Goal: Communication & Community: Answer question/provide support

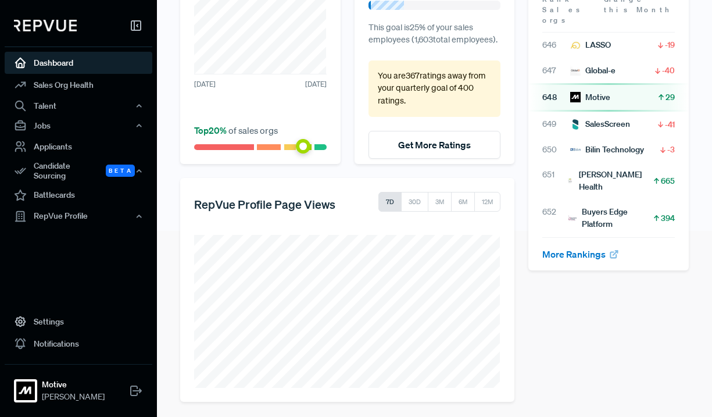
scroll to position [189, 0]
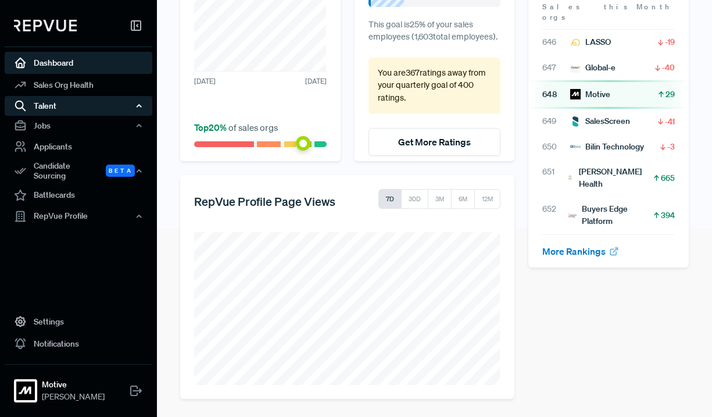
click at [74, 108] on div "Talent" at bounding box center [79, 106] width 148 height 20
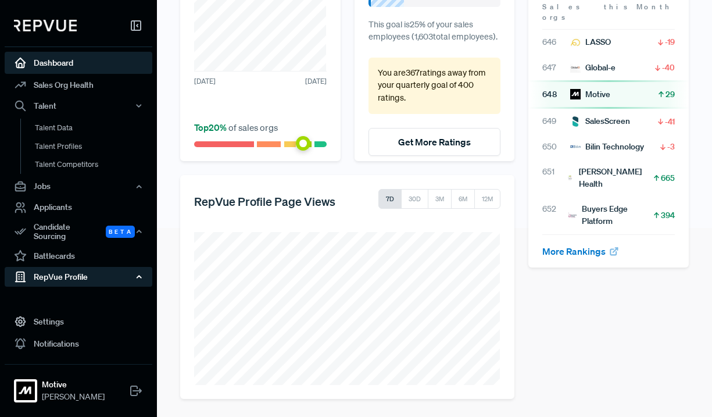
click at [78, 273] on div "RepVue Profile" at bounding box center [79, 277] width 148 height 20
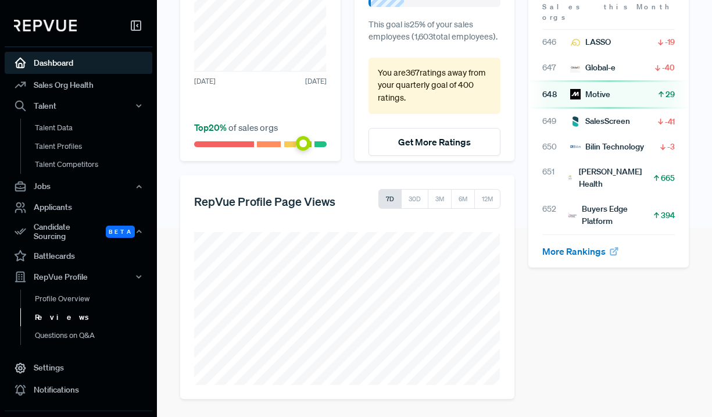
click at [65, 312] on link "Reviews" at bounding box center [94, 317] width 148 height 19
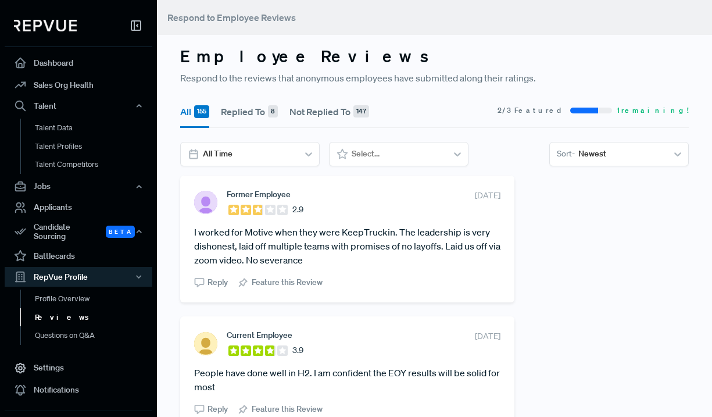
click at [324, 110] on button "Not Replied To 147" at bounding box center [330, 111] width 80 height 33
click at [414, 157] on div at bounding box center [398, 154] width 92 height 15
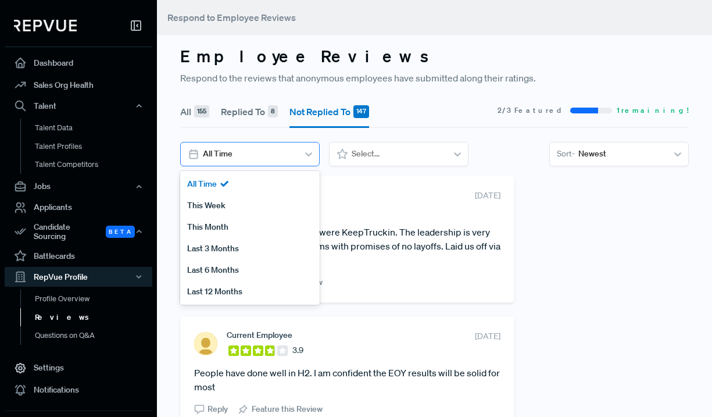
click at [293, 149] on div at bounding box center [249, 154] width 92 height 15
click at [240, 267] on div "Last 6 Months" at bounding box center [250, 270] width 140 height 22
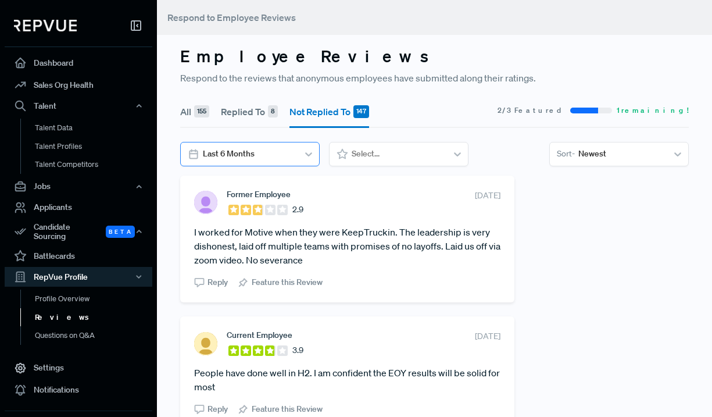
click at [264, 156] on div at bounding box center [249, 154] width 92 height 15
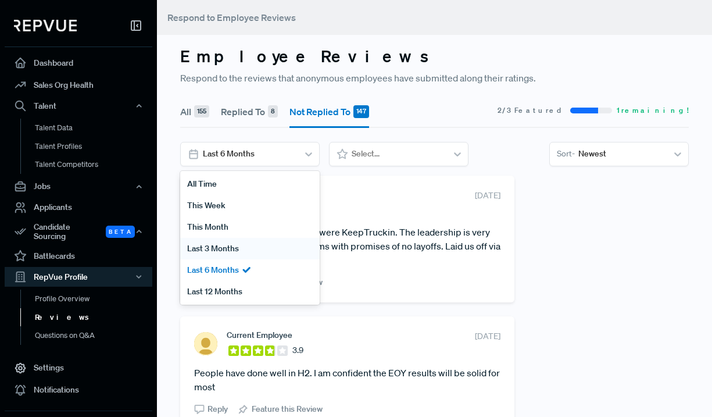
click at [224, 248] on div "Last 3 Months" at bounding box center [250, 249] width 140 height 22
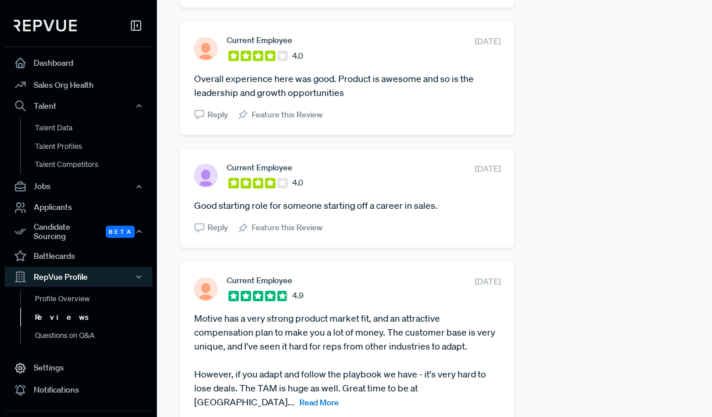
scroll to position [1309, 0]
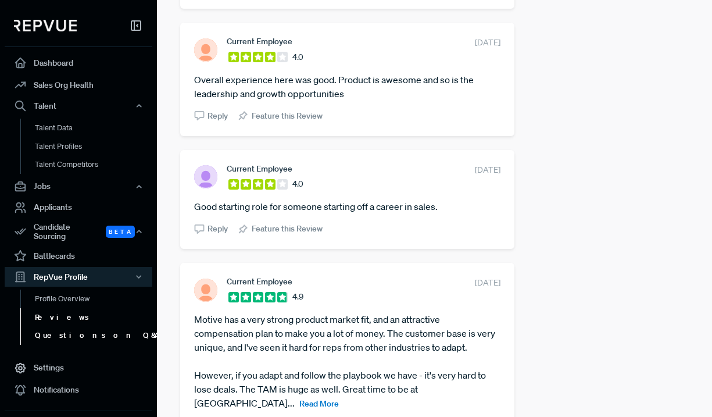
click at [84, 334] on link "Questions on Q&A" at bounding box center [94, 335] width 148 height 19
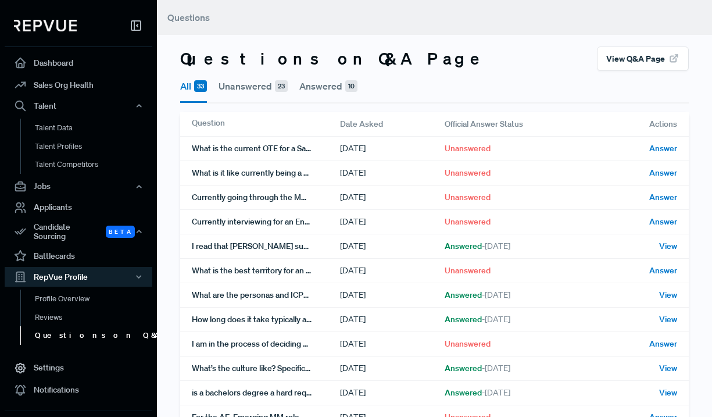
click at [262, 90] on button "Unanswered 23" at bounding box center [253, 86] width 69 height 30
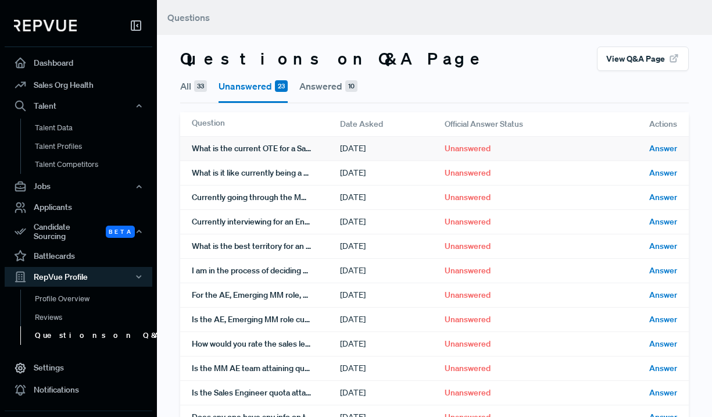
click at [303, 151] on div "What is the current OTE for a Sales Engineer in the SMB (Commercial) space?" at bounding box center [266, 149] width 148 height 24
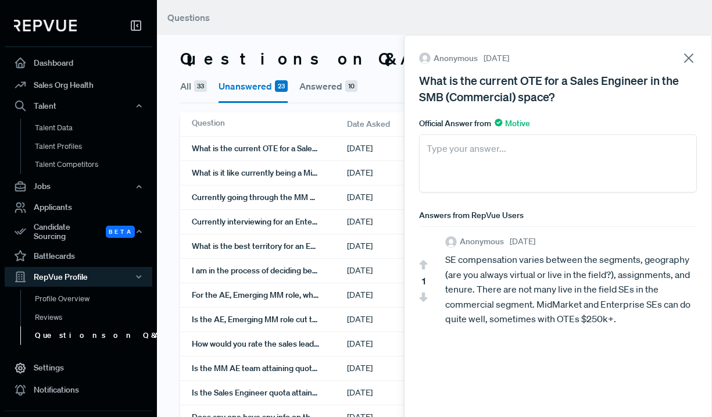
click at [690, 60] on use at bounding box center [689, 58] width 8 height 8
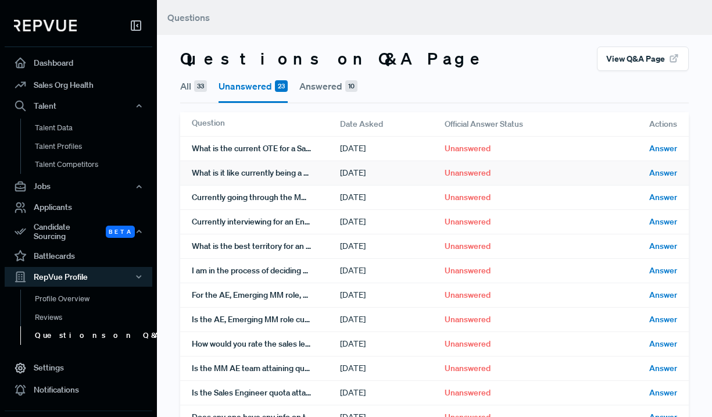
click at [308, 178] on div "What is it like currently being a Mid Market AE?" at bounding box center [266, 173] width 148 height 24
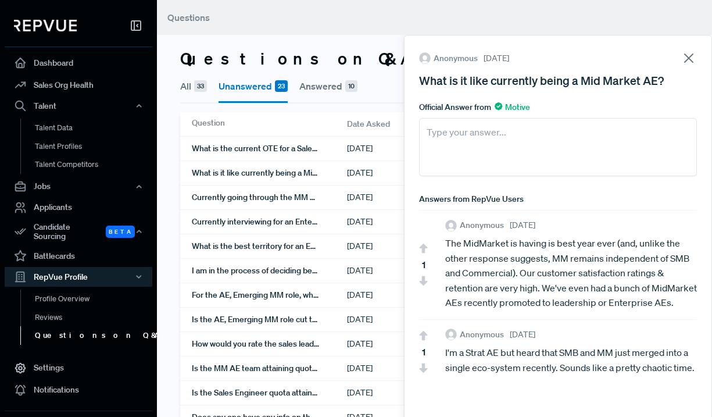
click at [690, 55] on icon at bounding box center [689, 58] width 16 height 16
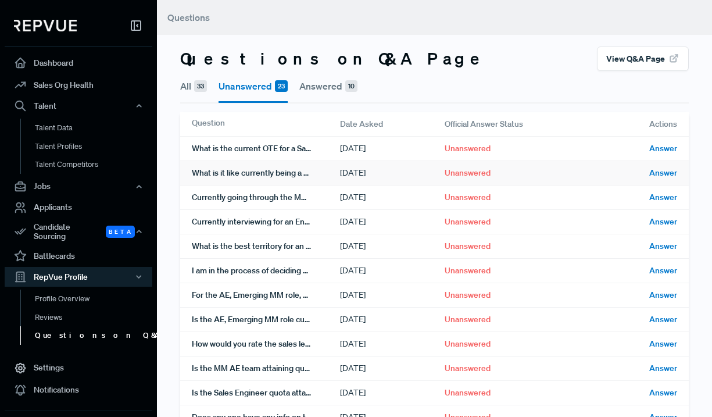
click at [297, 179] on div "What is it like currently being a Mid Market AE?" at bounding box center [266, 173] width 148 height 24
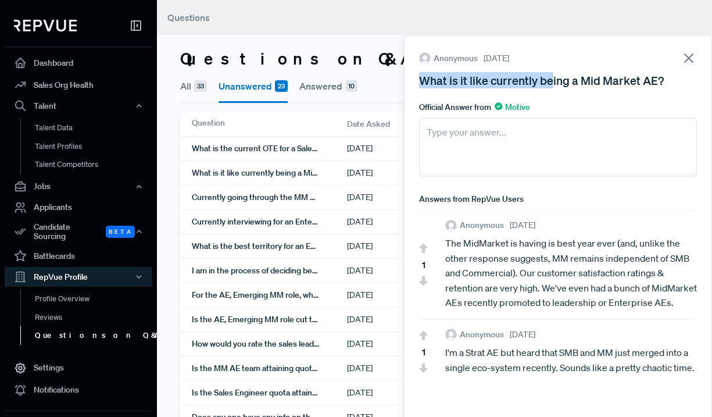
drag, startPoint x: 420, startPoint y: 82, endPoint x: 553, endPoint y: 81, distance: 133.1
click at [553, 81] on div "What is it like currently being a Mid Market AE?" at bounding box center [558, 80] width 278 height 16
click at [606, 88] on div "What is it like currently being a Mid Market AE?" at bounding box center [558, 80] width 278 height 16
click at [687, 59] on icon at bounding box center [689, 58] width 16 height 16
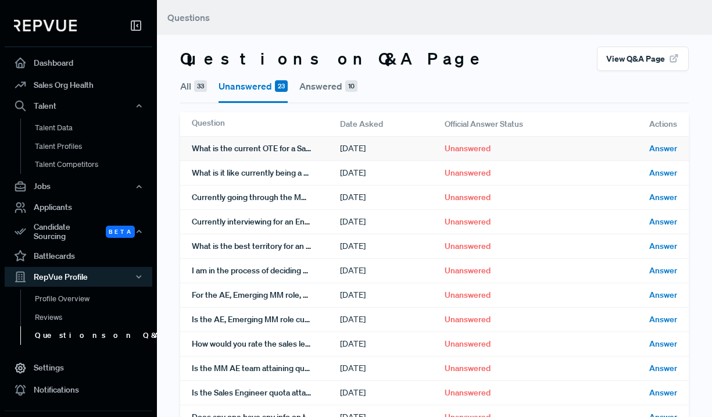
click at [326, 152] on div "What is the current OTE for a Sales Engineer in the SMB (Commercial) space?" at bounding box center [266, 149] width 148 height 24
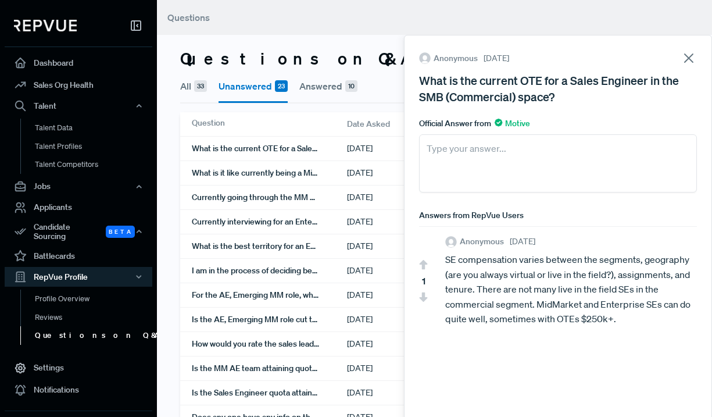
click at [691, 54] on icon at bounding box center [689, 58] width 16 height 16
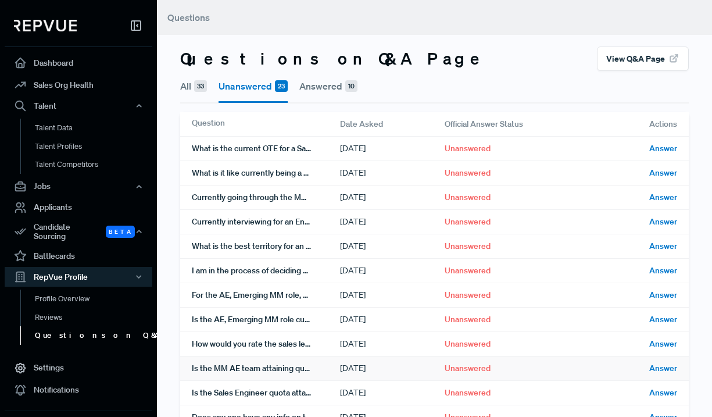
scroll to position [7, 0]
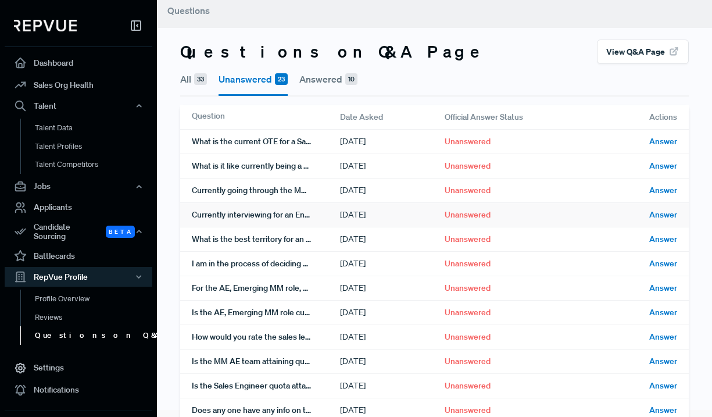
click at [303, 220] on div "Currently interviewing for an Enterprise AE role. The Motive recruiter I had my…" at bounding box center [266, 215] width 148 height 24
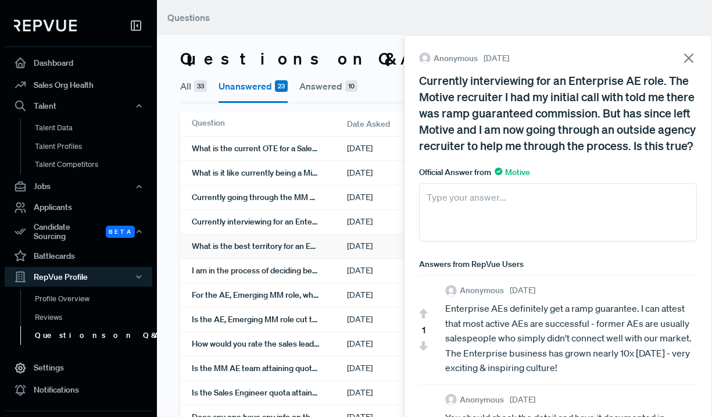
click at [303, 248] on div "What is the best territory for an Enterprise AE (West, [GEOGRAPHIC_DATA], etc)?…" at bounding box center [269, 246] width 155 height 24
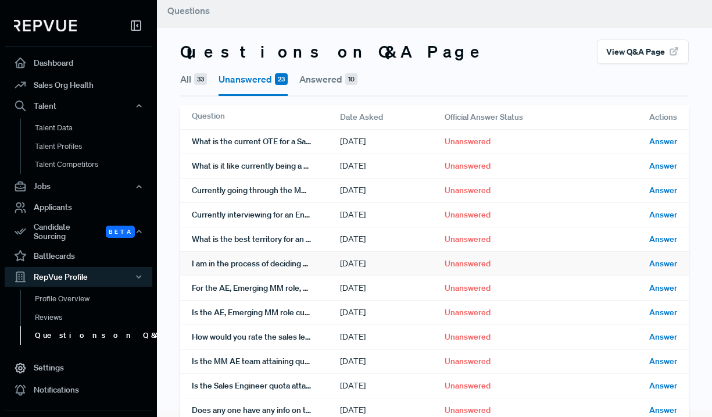
click at [295, 273] on div "I am in the process of deciding between Motive and another company for Emerging…" at bounding box center [266, 264] width 148 height 24
click at [295, 228] on div "What is the current OTE for a Sales Engineer in the SMB (Commercial) space? [DA…" at bounding box center [434, 410] width 509 height 562
click at [294, 216] on div "Currently interviewing for an Enterprise AE role. The Motive recruiter I had my…" at bounding box center [266, 215] width 148 height 24
click at [302, 149] on div "What is the current OTE for a Sales Engineer in the SMB (Commercial) space?" at bounding box center [266, 142] width 148 height 24
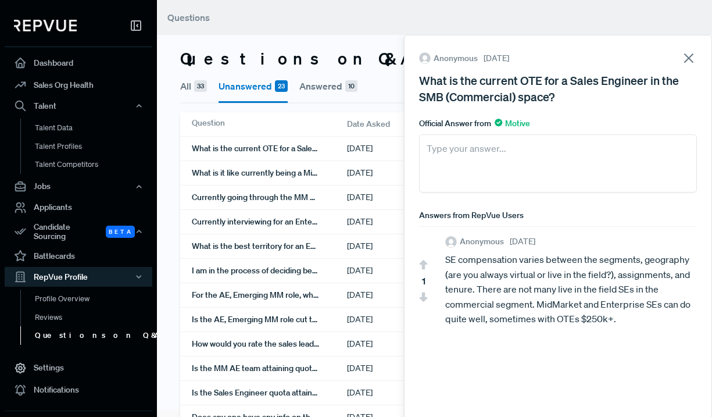
drag, startPoint x: 420, startPoint y: 80, endPoint x: 572, endPoint y: 98, distance: 152.8
click at [572, 98] on div "What is the current OTE for a Sales Engineer in the SMB (Commercial) space?" at bounding box center [558, 88] width 278 height 33
copy div "What is the current OTE for a Sales Engineer in the SMB (Commercial) space?"
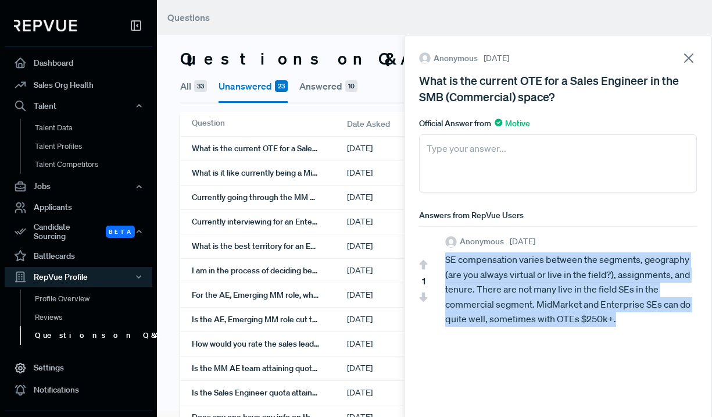
drag, startPoint x: 445, startPoint y: 262, endPoint x: 620, endPoint y: 319, distance: 184.0
click at [620, 319] on div "SE compensation varies between the segments, geography (are you always virtual …" at bounding box center [571, 289] width 252 height 74
